Goal: Task Accomplishment & Management: Manage account settings

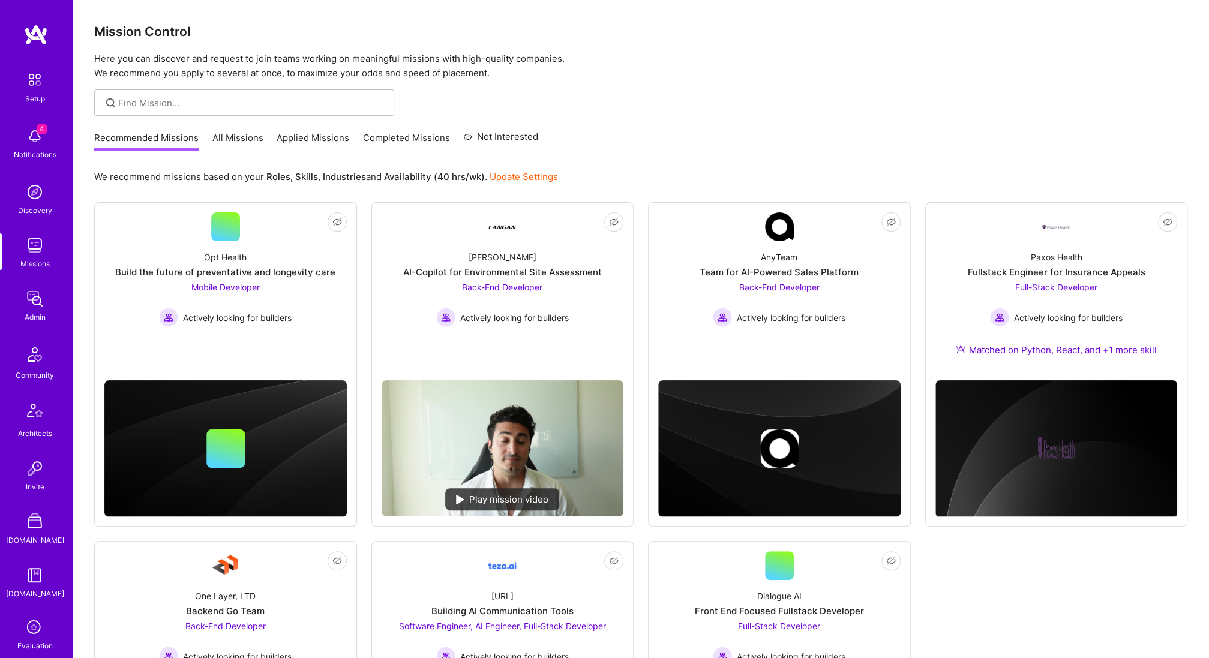
click at [245, 139] on link "All Missions" at bounding box center [237, 141] width 51 height 20
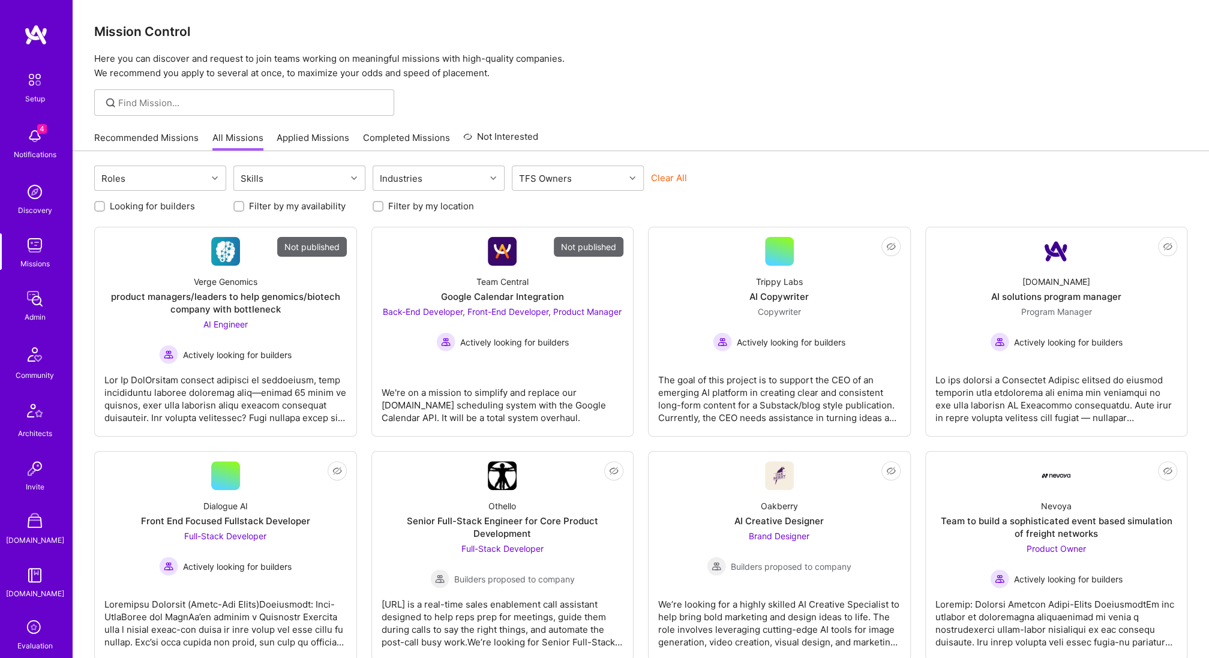
click at [31, 293] on img at bounding box center [35, 299] width 24 height 24
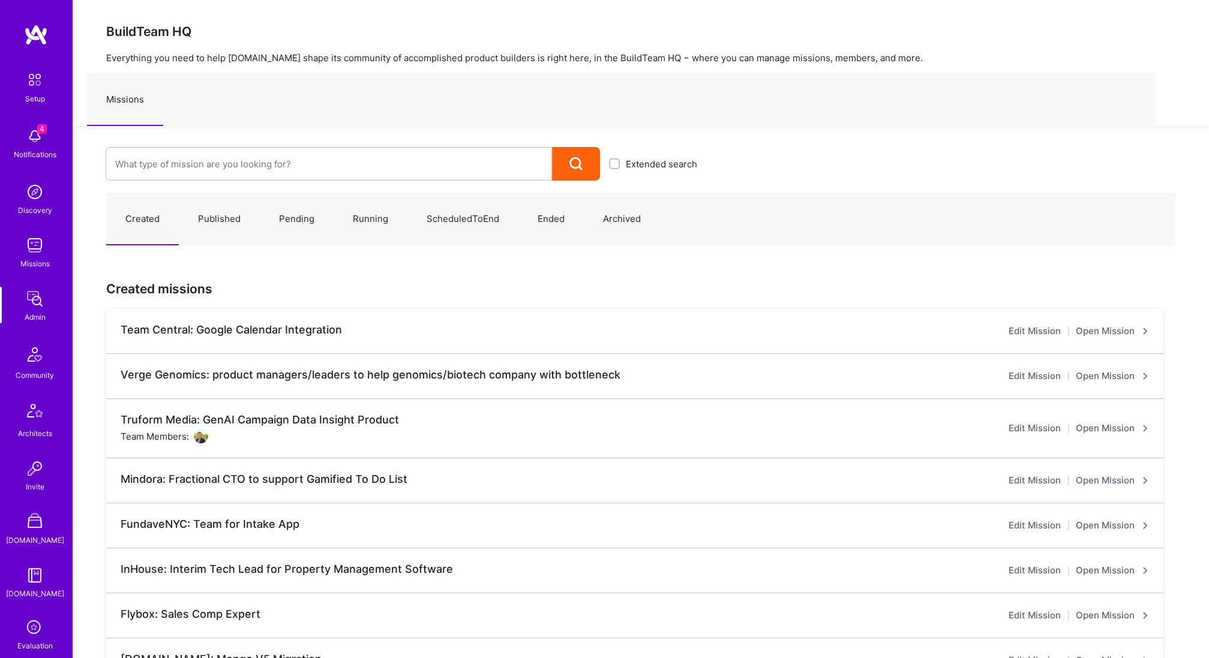
click at [373, 221] on link "Running" at bounding box center [371, 219] width 74 height 52
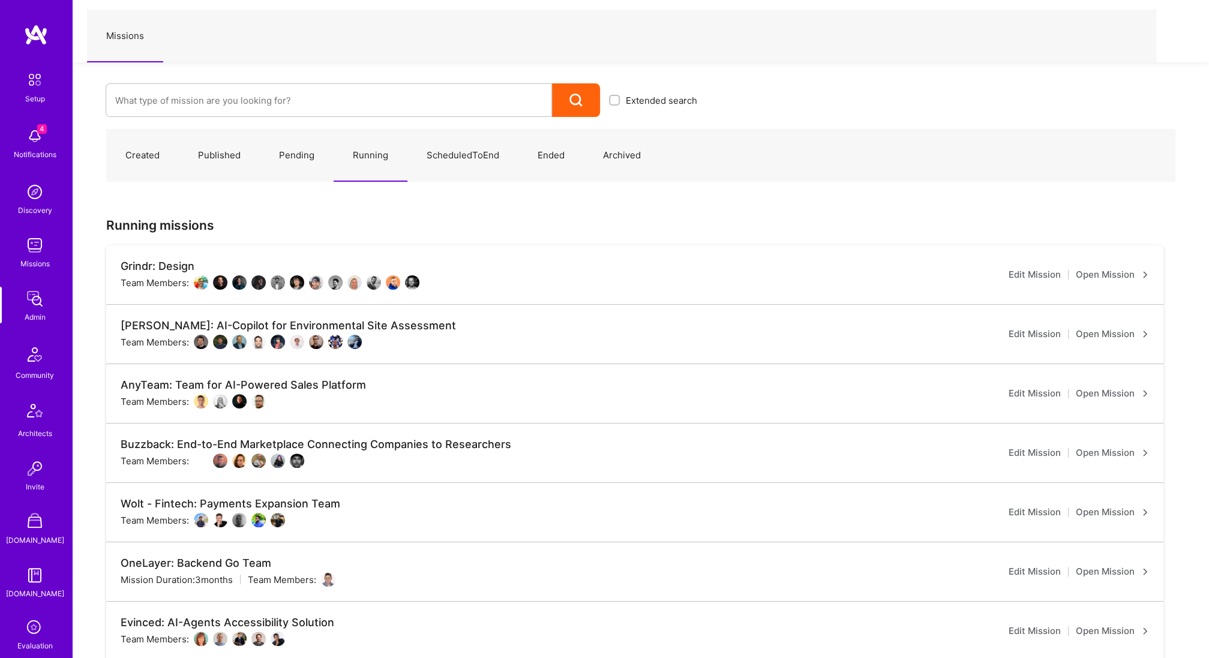
scroll to position [82, 0]
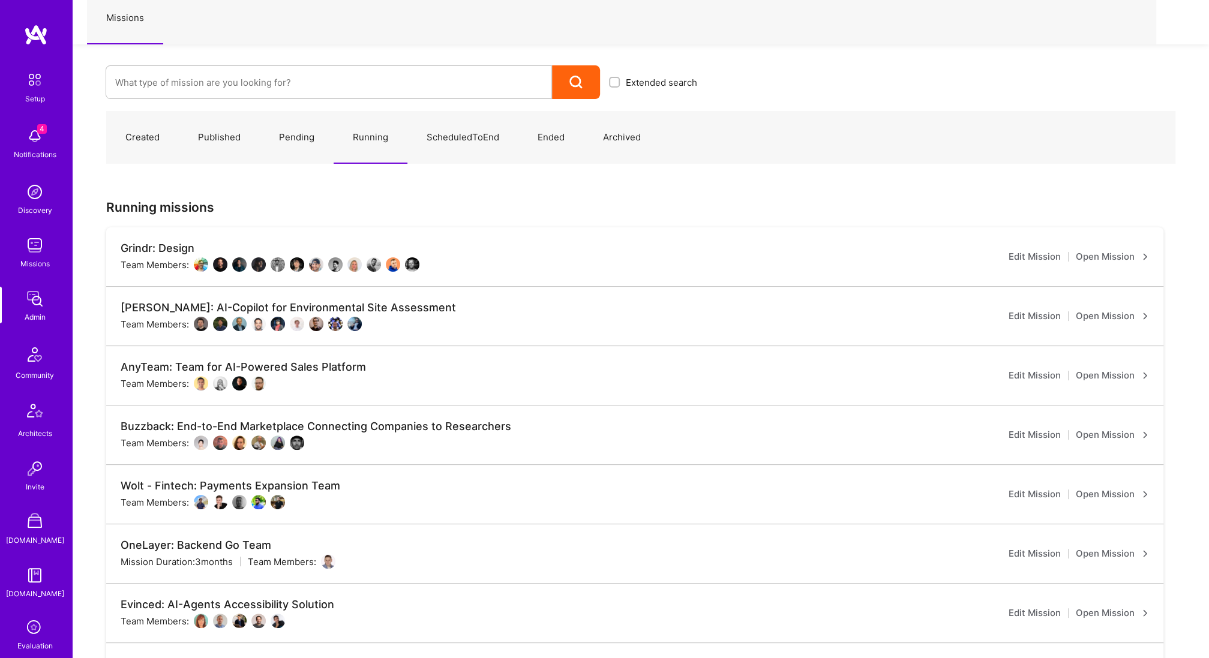
click at [1106, 492] on link "Open Mission" at bounding box center [1112, 494] width 73 height 14
